Goal: Task Accomplishment & Management: Use online tool/utility

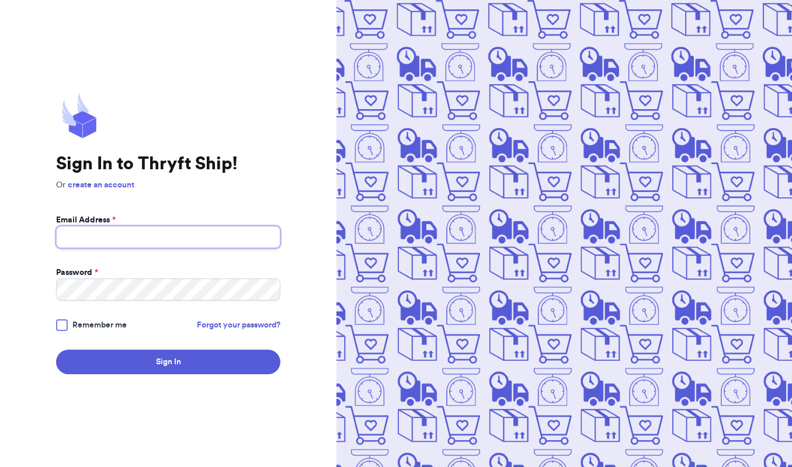
type input "[EMAIL_ADDRESS][DOMAIN_NAME]"
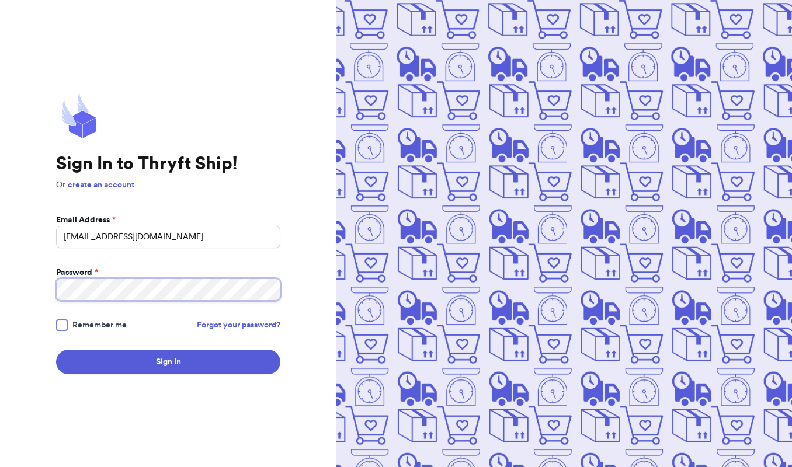
click at [168, 362] on button "Sign In" at bounding box center [168, 362] width 224 height 25
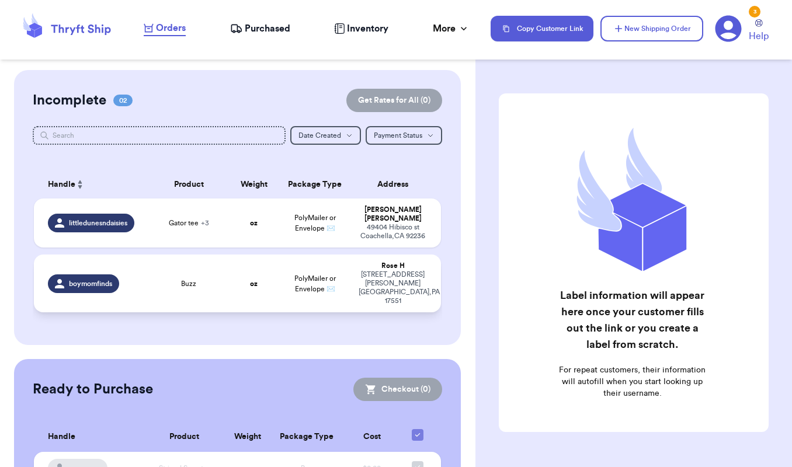
click at [137, 274] on div "boymomfinds" at bounding box center [94, 283] width 93 height 19
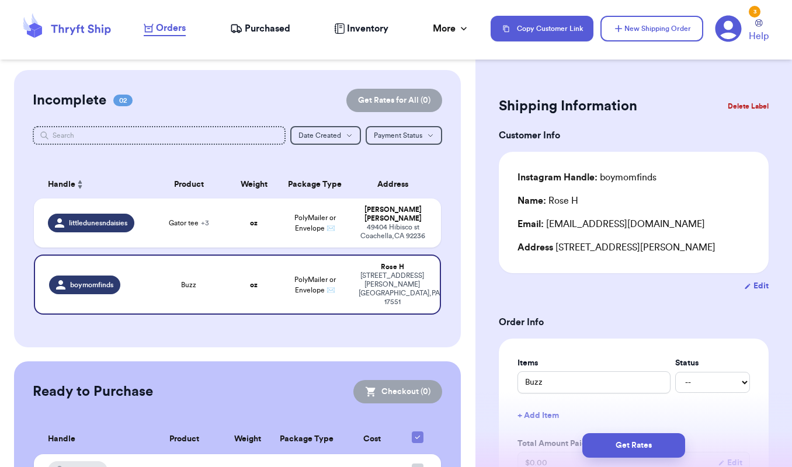
scroll to position [114, 0]
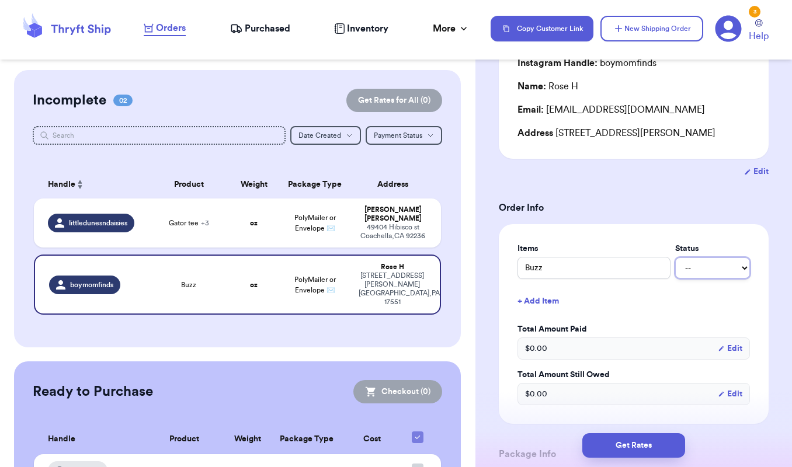
select select "paid"
click at [655, 212] on h3 "Order Info" at bounding box center [634, 208] width 270 height 14
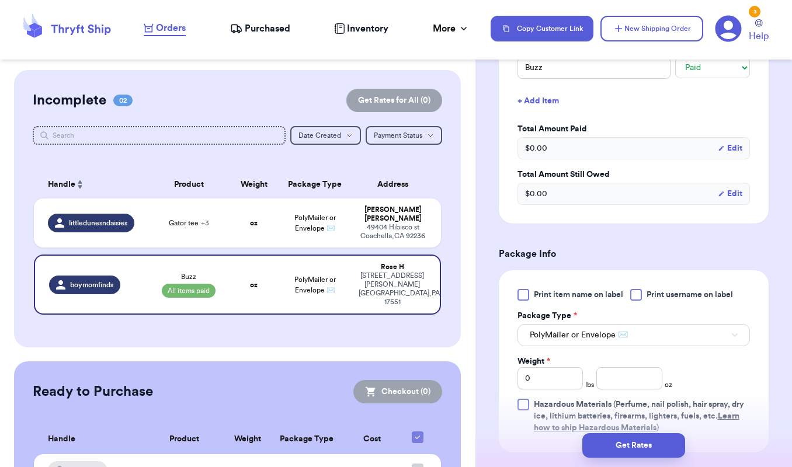
scroll to position [429, 0]
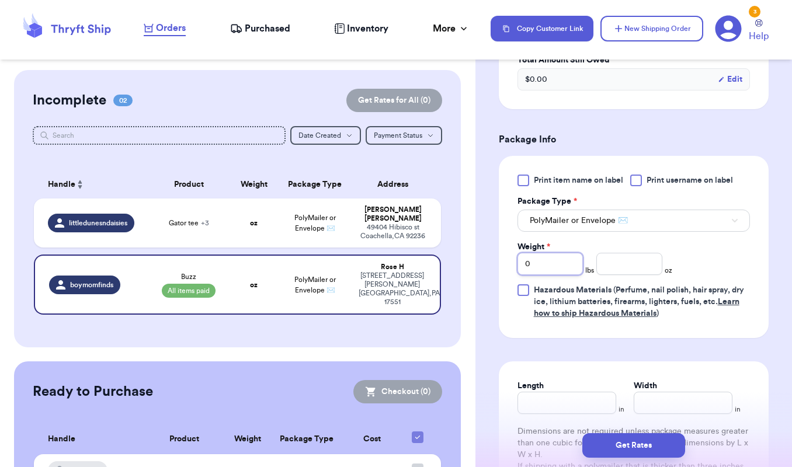
click at [547, 266] on input "0" at bounding box center [550, 264] width 66 height 22
click at [614, 265] on input "number" at bounding box center [629, 264] width 66 height 22
type input "7.4"
click at [706, 263] on div "Print item name on label Print username on label Package Type * PolyMailer or E…" at bounding box center [633, 247] width 232 height 145
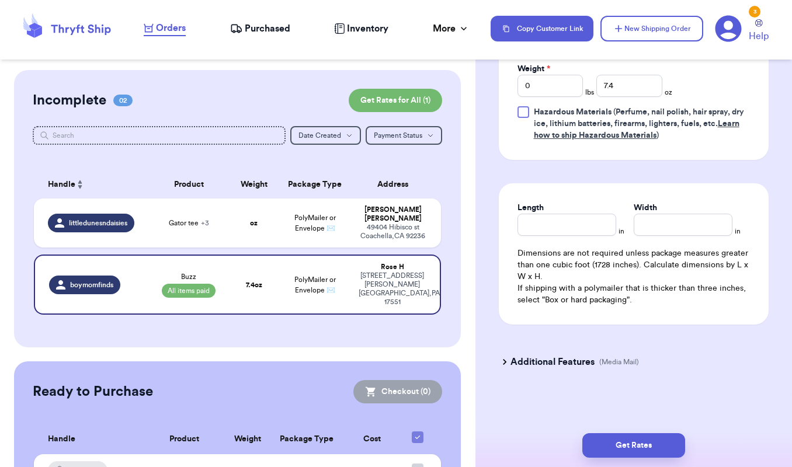
scroll to position [610, 0]
click at [557, 220] on input "Length" at bounding box center [566, 225] width 99 height 22
type input "7"
click at [634, 223] on input "Width *" at bounding box center [683, 225] width 99 height 22
type input "10"
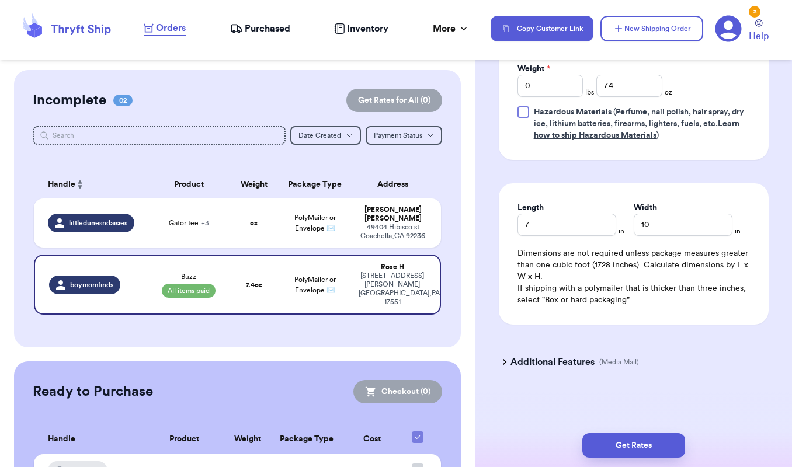
click at [707, 360] on div "Additional Features (Media Mail)" at bounding box center [627, 362] width 270 height 28
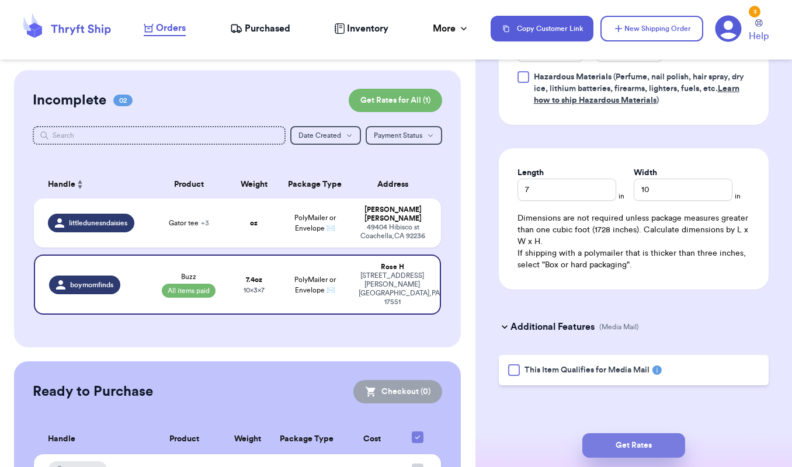
scroll to position [645, 0]
click at [633, 444] on button "Get Rates" at bounding box center [633, 445] width 103 height 25
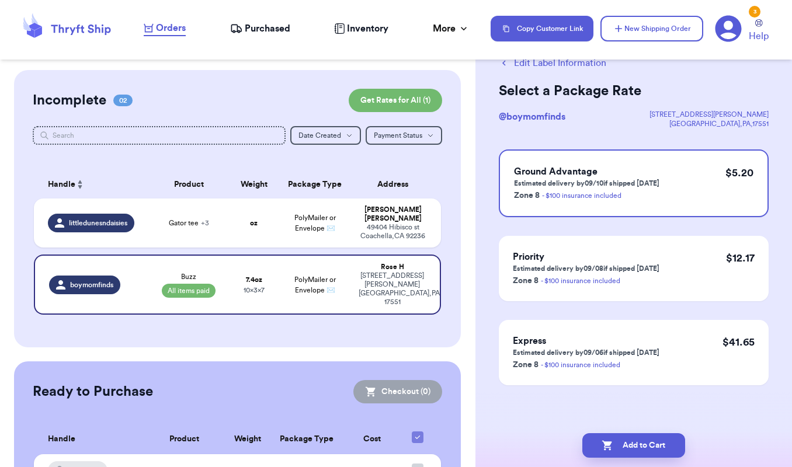
scroll to position [0, 0]
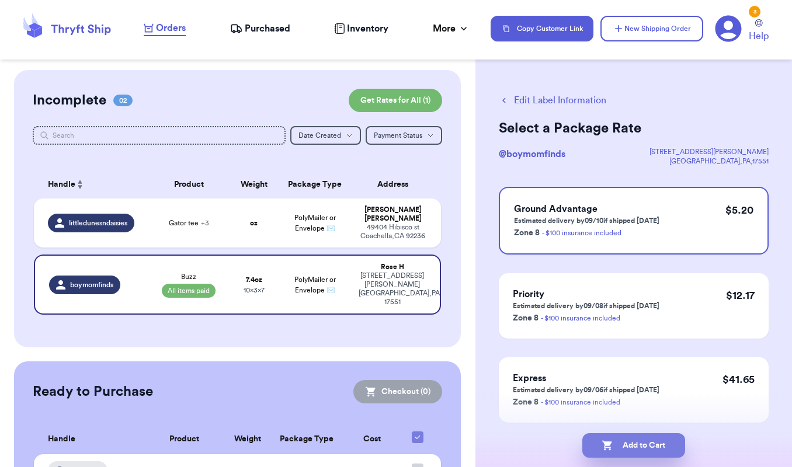
click at [651, 449] on button "Add to Cart" at bounding box center [633, 445] width 103 height 25
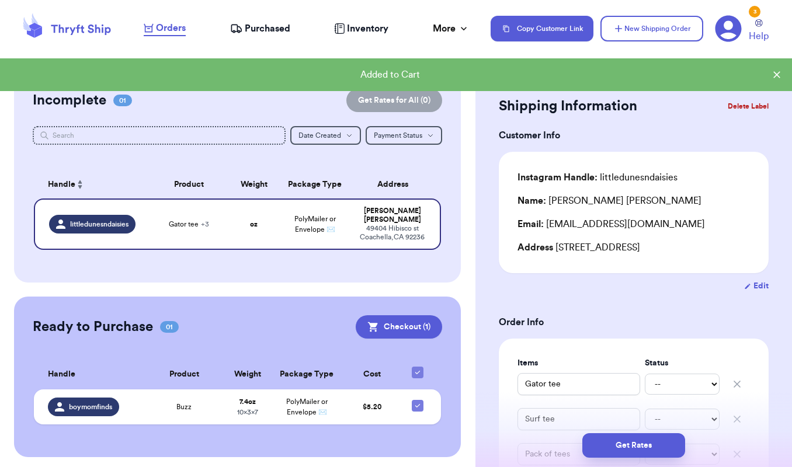
checkbox input "true"
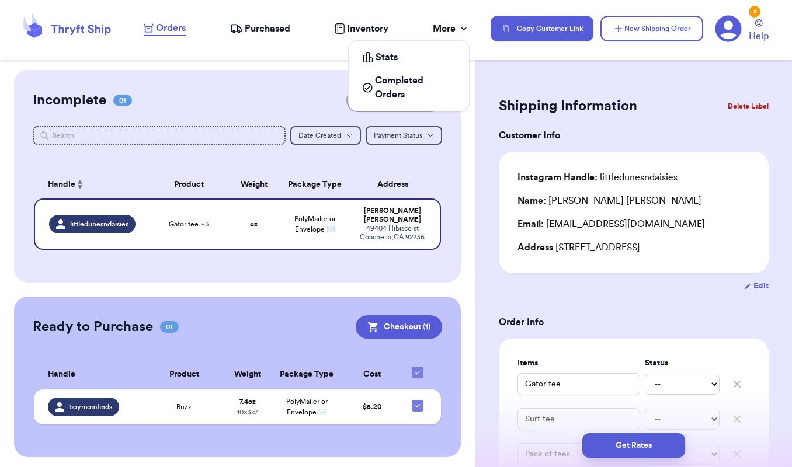
click at [453, 33] on div "More" at bounding box center [451, 29] width 37 height 14
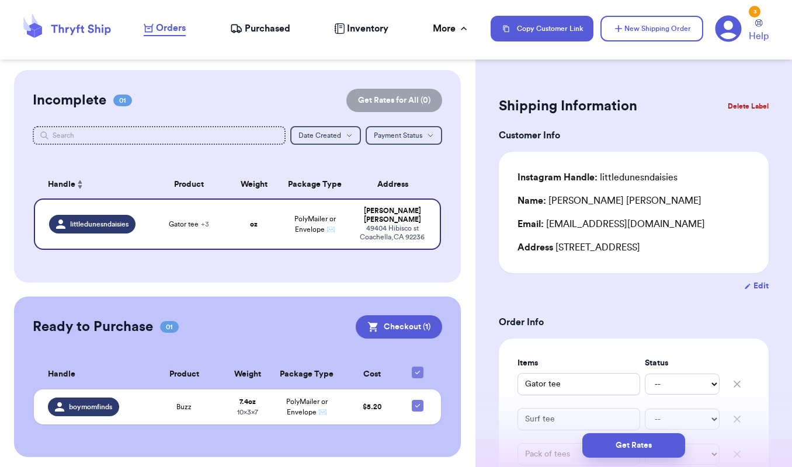
click at [265, 84] on div "Incomplete 01 Get Rates for All ( 0 ) Get Rates for All ( 0 ) Date Created Date…" at bounding box center [237, 176] width 447 height 213
click at [646, 29] on button "New Shipping Order" at bounding box center [651, 29] width 103 height 26
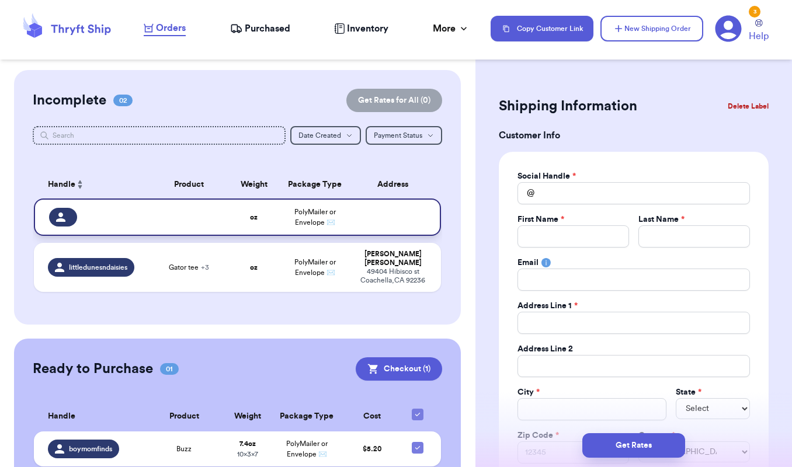
click at [62, 222] on icon at bounding box center [60, 217] width 9 height 9
click at [567, 191] on input "Total Amount Paid" at bounding box center [633, 193] width 232 height 22
type input "b"
type input "br"
type input "bri"
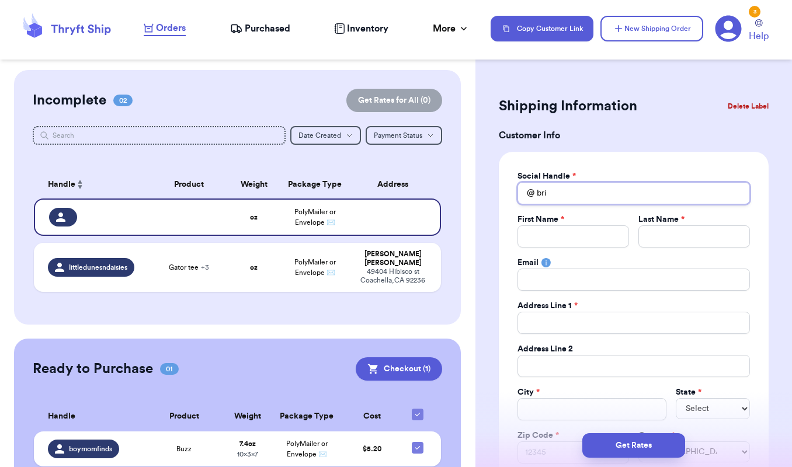
type input "brit"
type input "britt"
type input "britt."
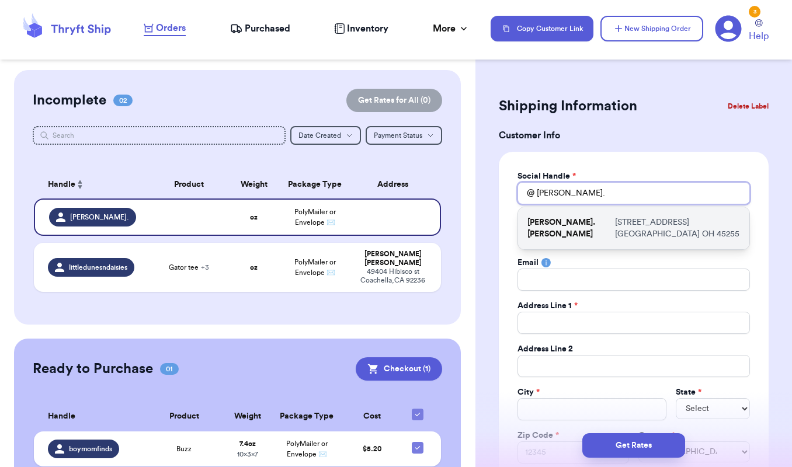
type input "britt."
click at [565, 224] on p "[PERSON_NAME].[PERSON_NAME]" at bounding box center [568, 228] width 83 height 23
type input "[PERSON_NAME].[PERSON_NAME]"
type input "Brittany"
type input "Garrett"
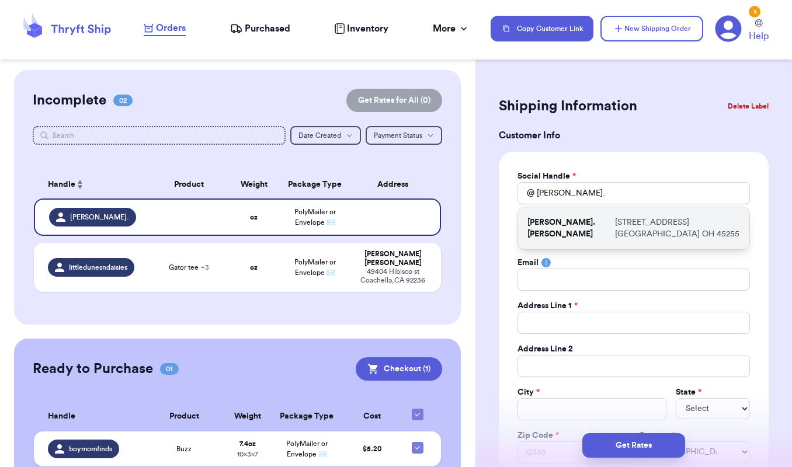
type input "brittgarrett12@outlook.com"
type input "7631 Forest Rd"
type input "Cincinnati"
select select "OH"
type input "45255"
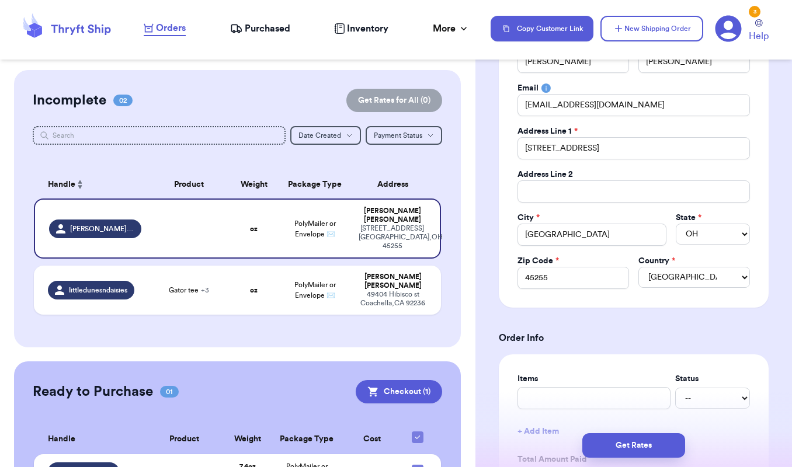
scroll to position [253, 0]
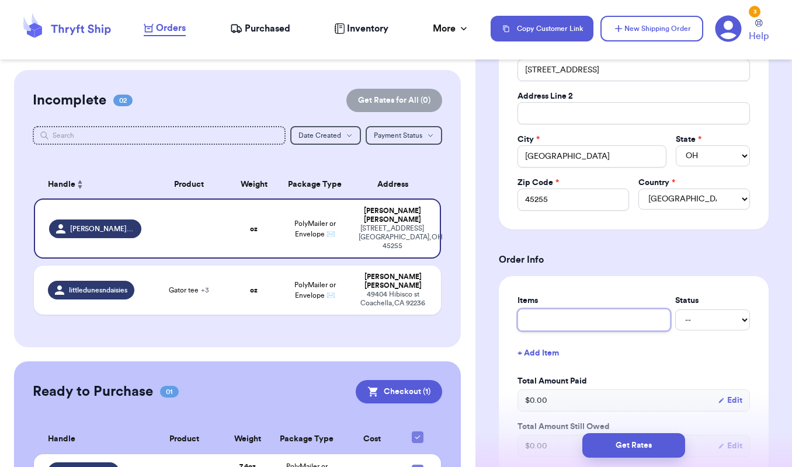
click at [568, 319] on input "text" at bounding box center [593, 320] width 153 height 22
type input "b"
type input "bu"
type input "bub"
type input "bubb"
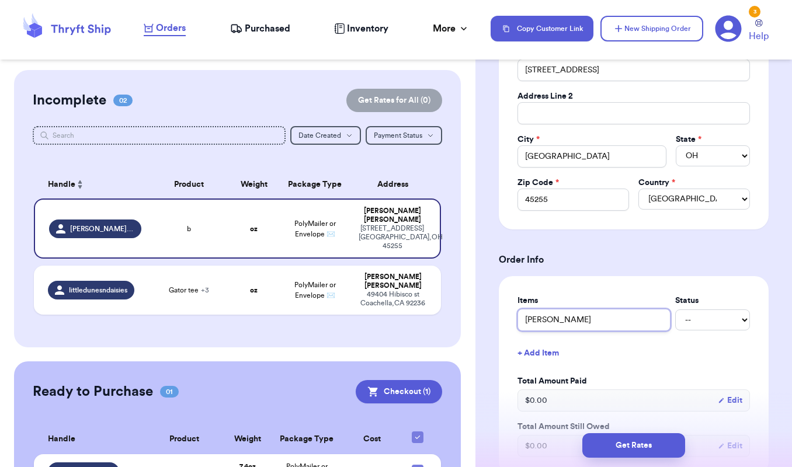
type input "bubbl"
type input "bubble"
type input "bubble r"
type input "bubble ro"
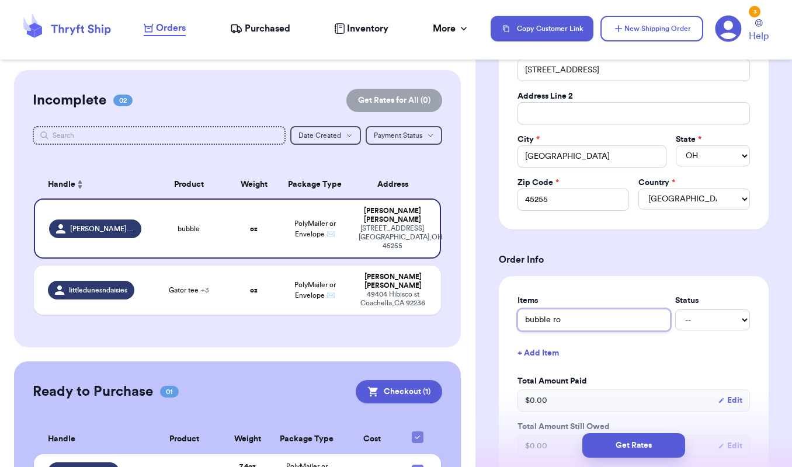
type input "bubble rom"
type input "bubble romp"
type input "bubble rompe"
type input "bubble romper"
type input "bubble rompers"
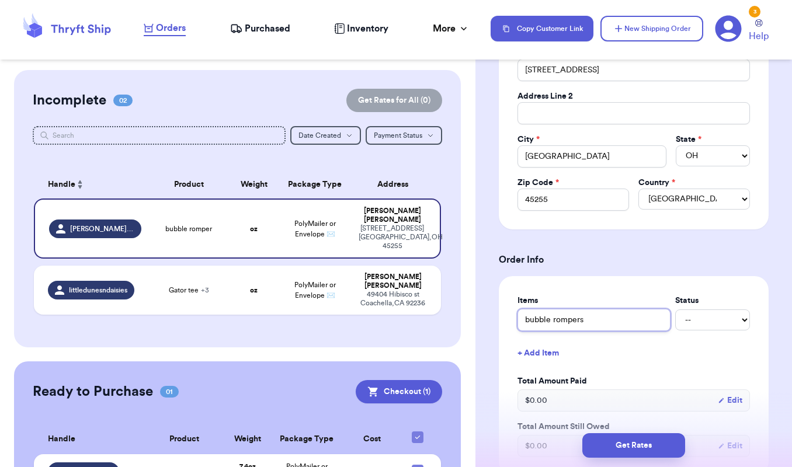
type input "bubble rompers"
type input "bubble rompers 2"
type input "bubble rompers 2x"
click at [547, 357] on button "+ Add Item" at bounding box center [634, 353] width 242 height 26
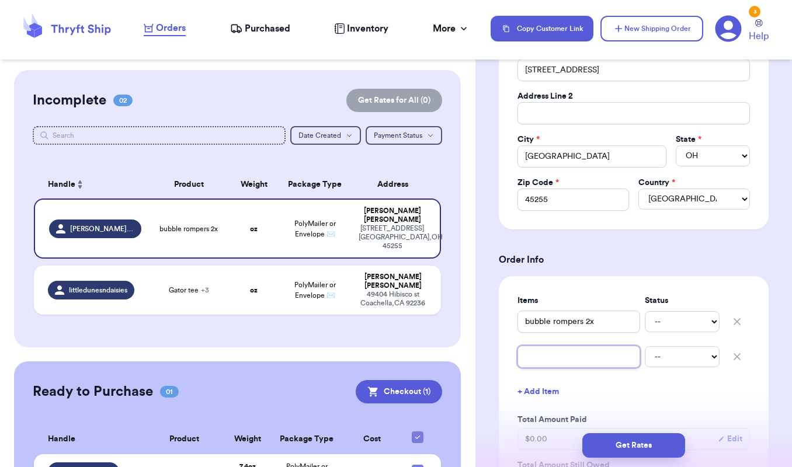
click at [547, 357] on input "text" at bounding box center [578, 357] width 123 height 22
type input "s"
type input "su"
type input "sun"
type input "suns"
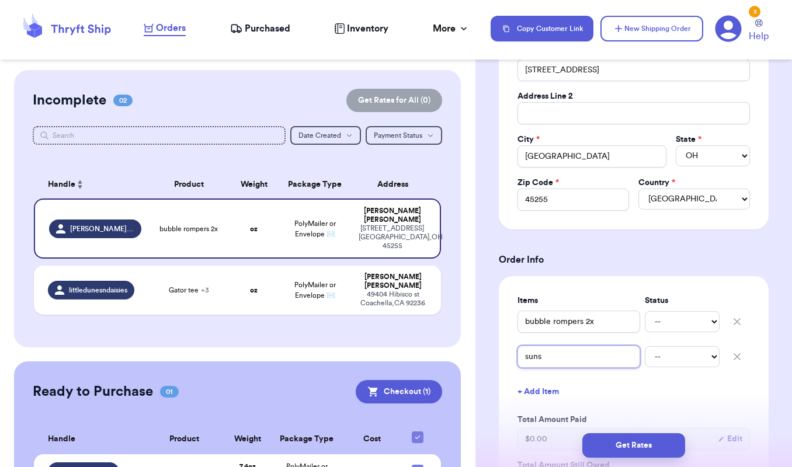
type input "sunsh"
type input "sunshi"
type input "sunshin"
type input "sunshine"
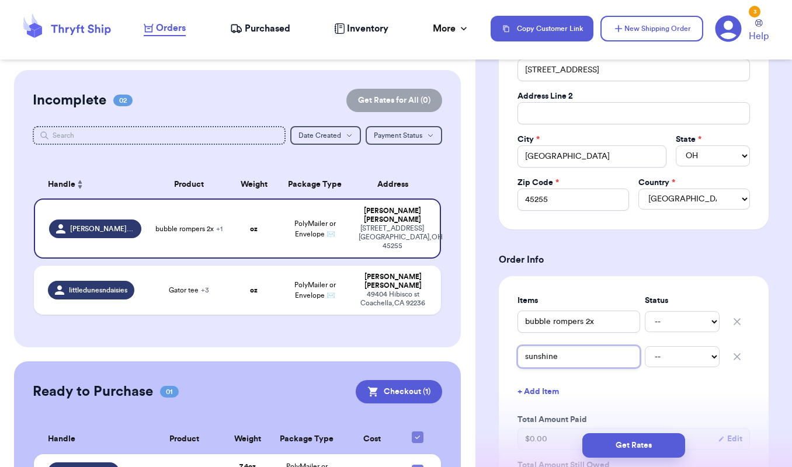
type input "sunshine s"
type input "sunshine sw"
type input "sunshine swe"
type input "sunshine swea"
type input "sunshine sweat"
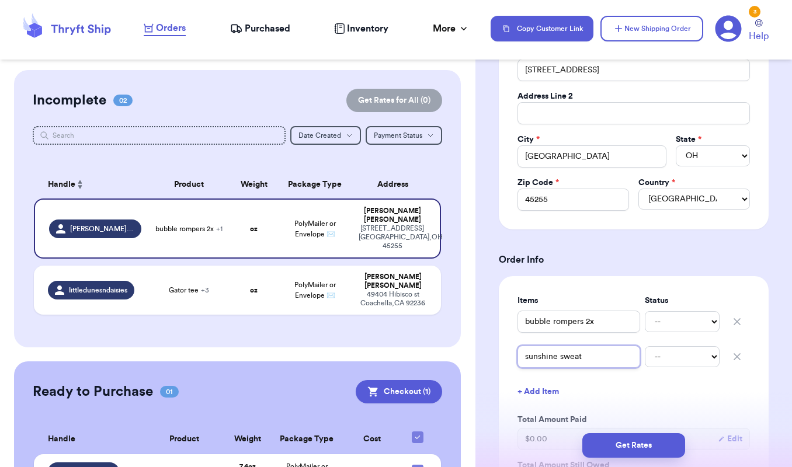
type input "sunshine sweate"
type input "sunshine sweater"
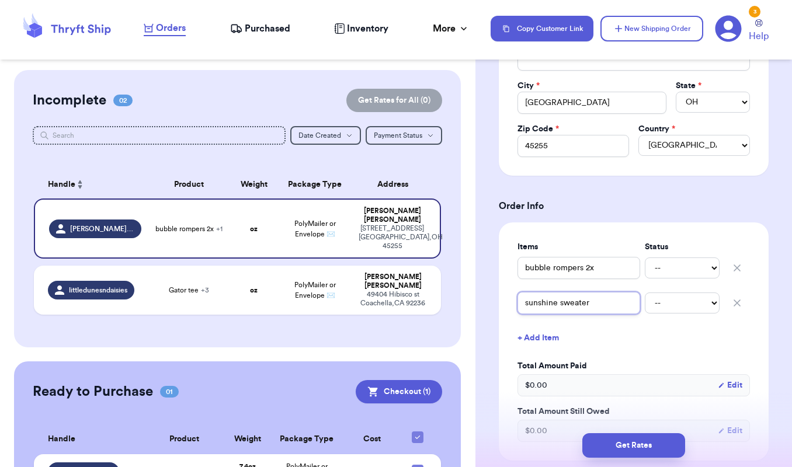
scroll to position [307, 0]
type input "sunshine sweater"
select select "paid"
click at [663, 339] on button "+ Add Item" at bounding box center [634, 338] width 242 height 26
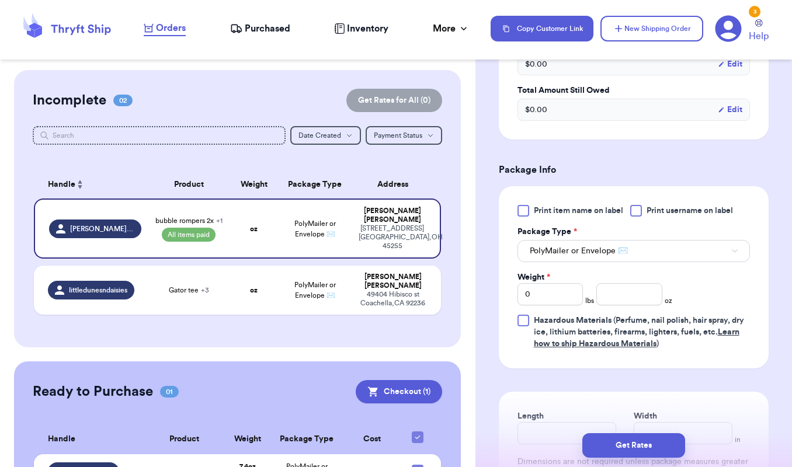
scroll to position [670, 0]
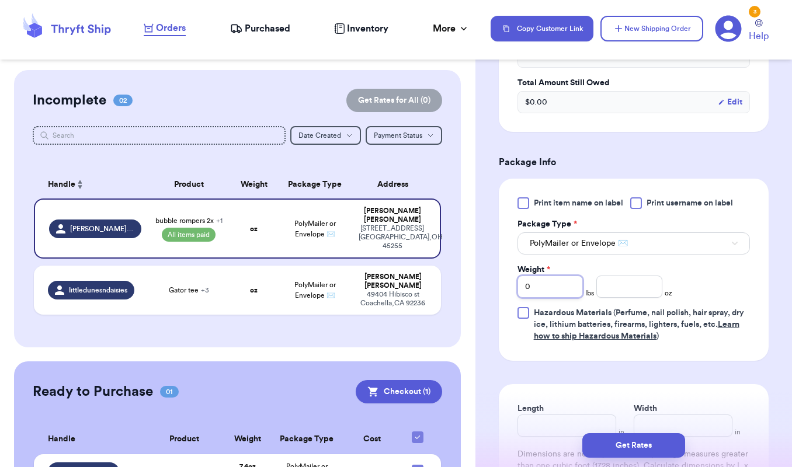
click at [562, 288] on input "0" at bounding box center [550, 287] width 66 height 22
click at [624, 283] on input "number" at bounding box center [629, 287] width 66 height 22
type input "9.7"
click at [632, 342] on span "Hazardous Materials (Perfume, nail polish, hair spray, dry ice, lithium batteri…" at bounding box center [642, 324] width 216 height 35
click at [0, 0] on input "Hazardous Materials (Perfume, nail polish, hair spray, dry ice, lithium batteri…" at bounding box center [0, 0] width 0 height 0
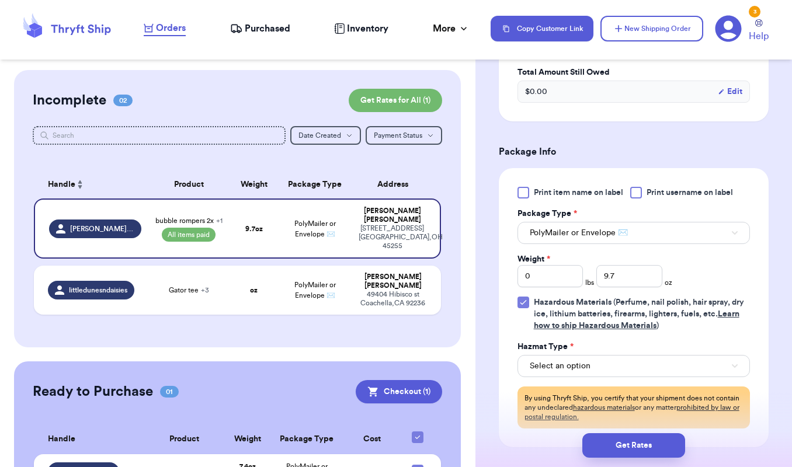
scroll to position [694, 0]
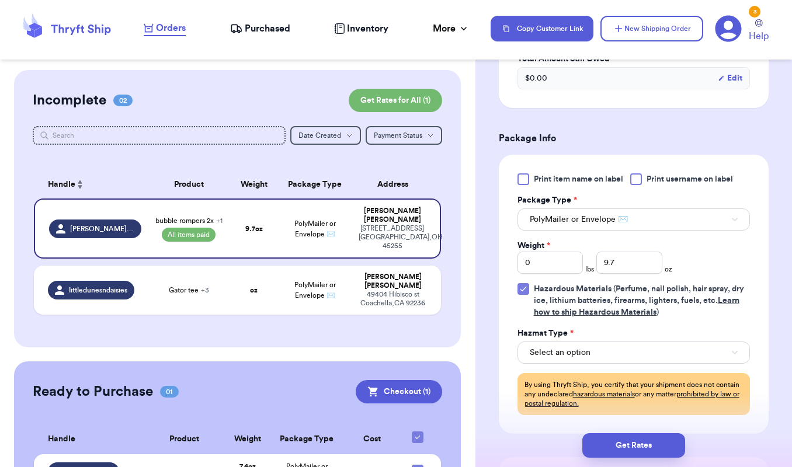
click at [633, 356] on button "Select an option" at bounding box center [633, 353] width 232 height 22
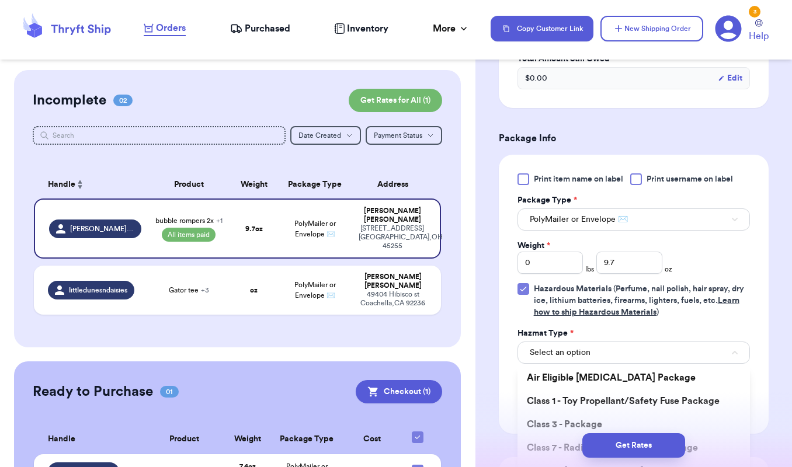
click at [525, 288] on icon at bounding box center [522, 289] width 5 height 4
click at [0, 0] on input "Hazardous Materials (Perfume, nail polish, hair spray, dry ice, lithium batteri…" at bounding box center [0, 0] width 0 height 0
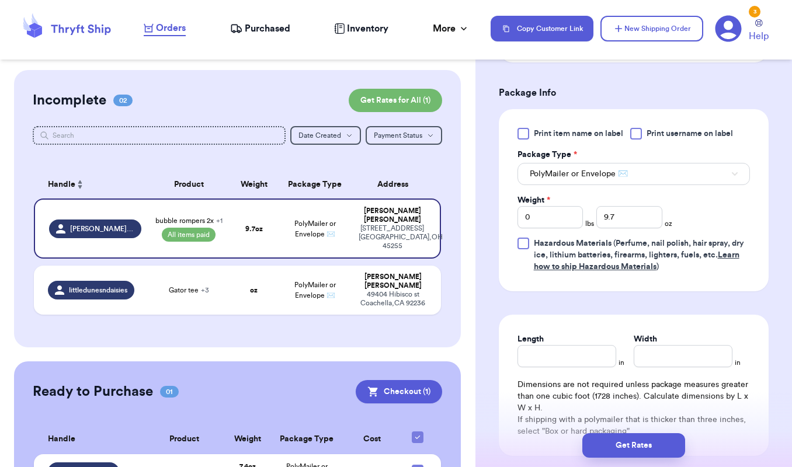
scroll to position [783, 0]
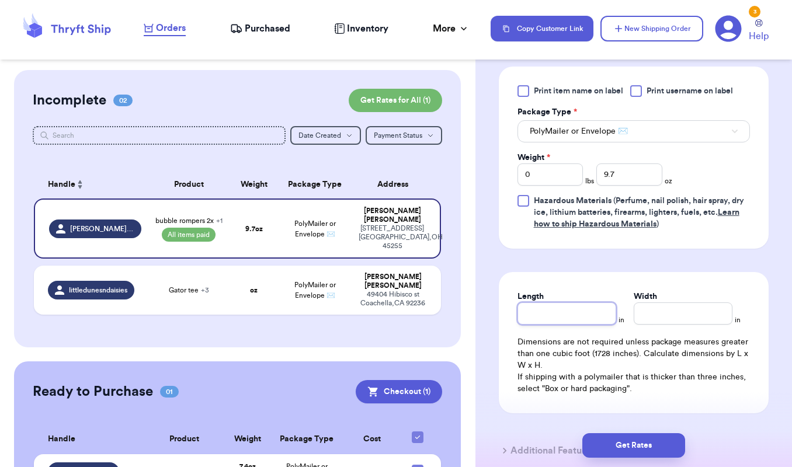
click at [549, 317] on input "Length" at bounding box center [566, 314] width 99 height 22
type input "10"
click at [692, 323] on input "Width *" at bounding box center [683, 314] width 99 height 22
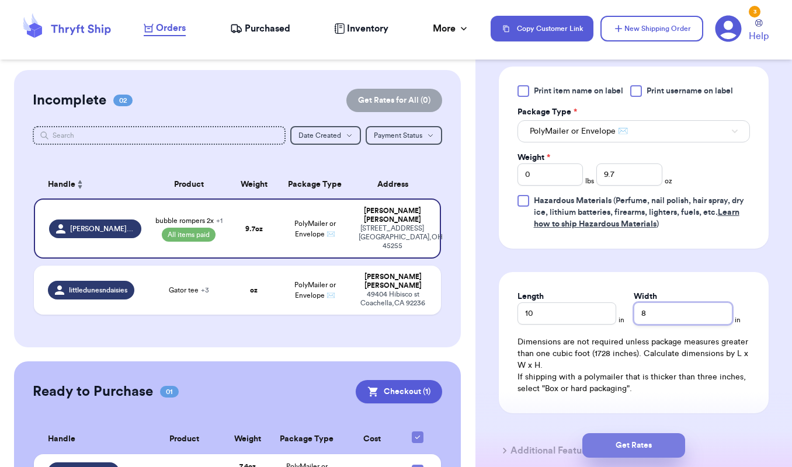
type input "8"
click at [658, 450] on button "Get Rates" at bounding box center [633, 445] width 103 height 25
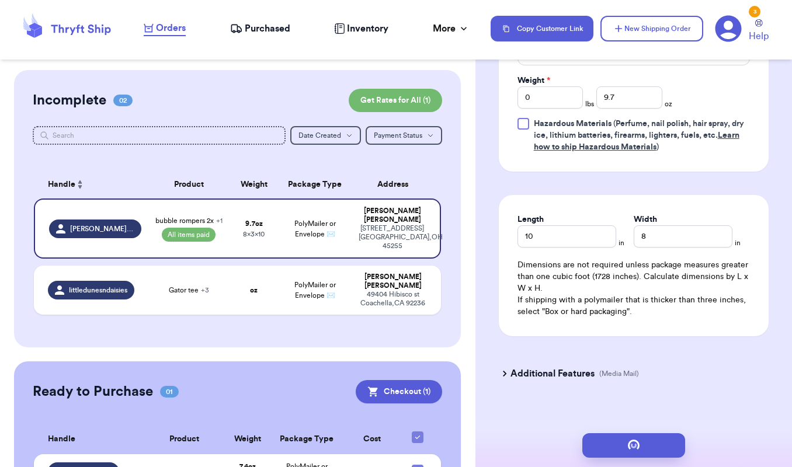
scroll to position [0, 0]
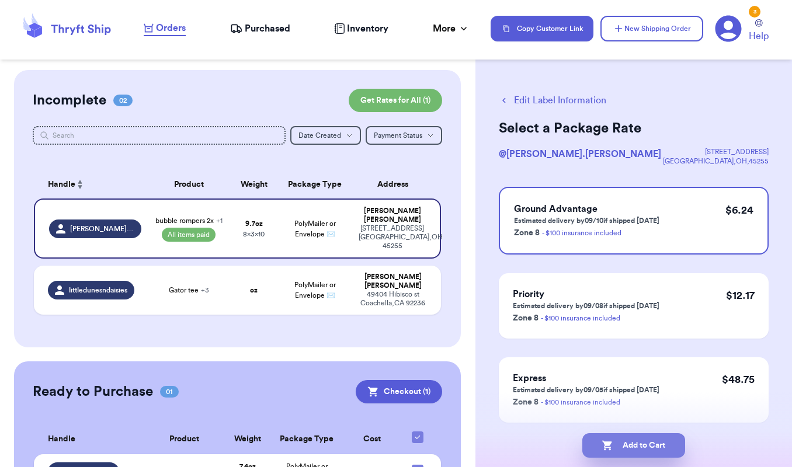
click at [629, 447] on button "Add to Cart" at bounding box center [633, 445] width 103 height 25
checkbox input "true"
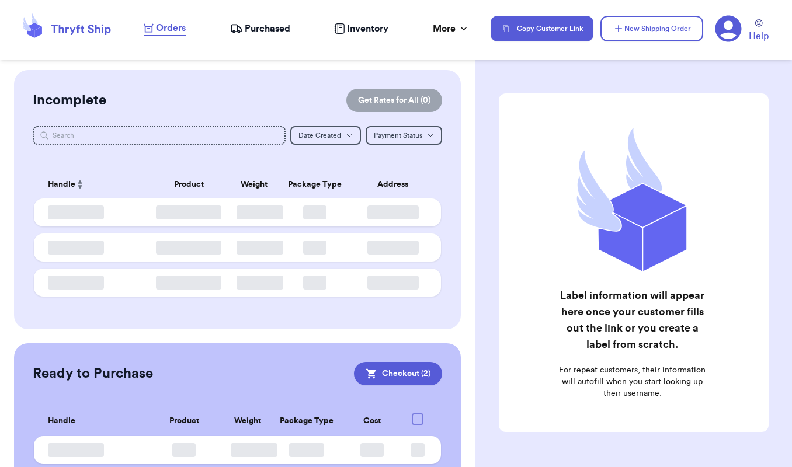
checkbox input "true"
